Goal: Submit feedback/report problem

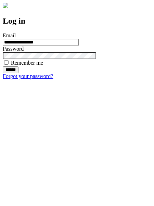
click at [18, 73] on input "******" at bounding box center [11, 69] width 16 height 7
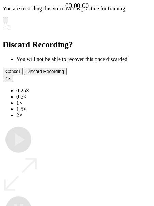
type input "**********"
